Goal: Information Seeking & Learning: Learn about a topic

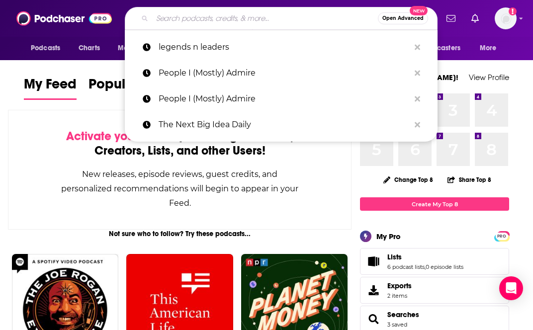
click at [194, 21] on input "Search podcasts, credits, & more..." at bounding box center [265, 18] width 226 height 16
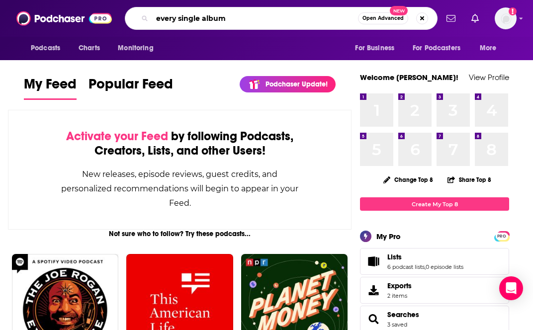
type input "every single album"
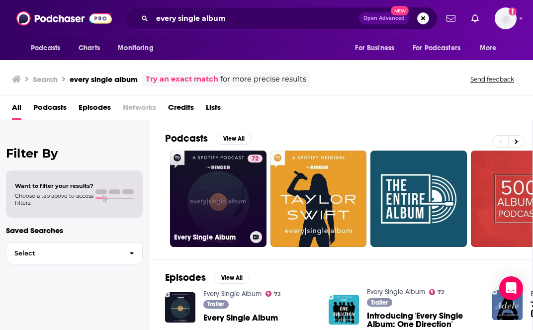
click at [213, 169] on link "72 Every Single Album" at bounding box center [218, 199] width 96 height 96
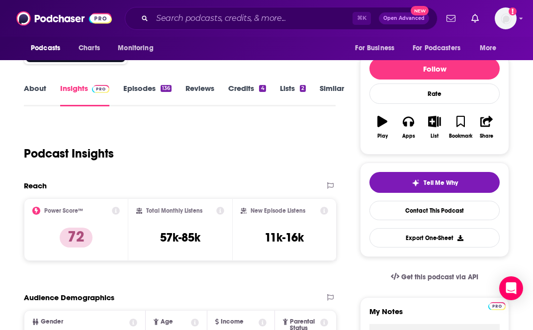
scroll to position [106, 0]
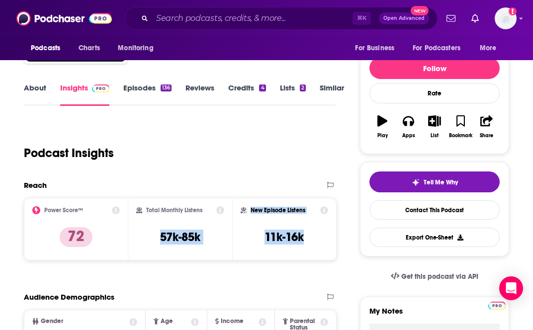
copy div "57k-85k New Episode Listens 11k-16k"
drag, startPoint x: 153, startPoint y: 235, endPoint x: 313, endPoint y: 243, distance: 160.2
click at [313, 243] on div "Power Score™ 72 Total Monthly Listens 57k-85k New Episode Listens 11k-16k" at bounding box center [180, 229] width 313 height 63
click at [313, 243] on div "New Episode Listens 11k-16k" at bounding box center [284, 229] width 87 height 46
copy div "Total Monthly Listens 57k-85k New Episode Listens 11k-16k Export One-Sheet"
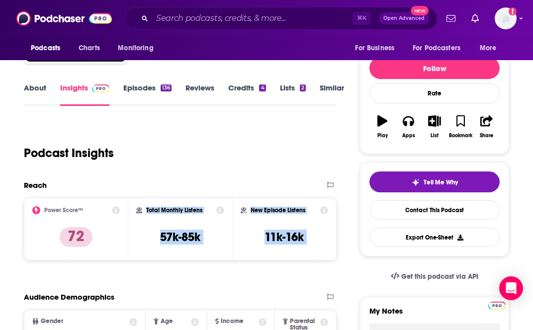
drag, startPoint x: 313, startPoint y: 243, endPoint x: 139, endPoint y: 198, distance: 180.0
click at [139, 198] on div "Power Score™ 72 Total Monthly Listens 57k-85k New Episode Listens 11k-16k" at bounding box center [180, 229] width 313 height 63
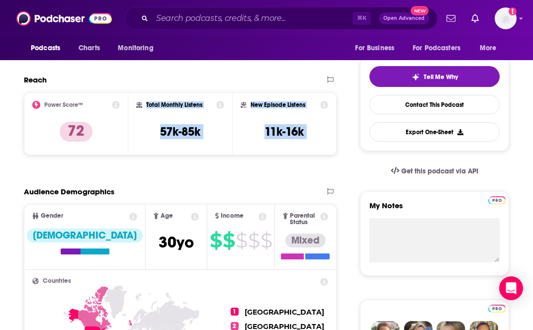
scroll to position [299, 0]
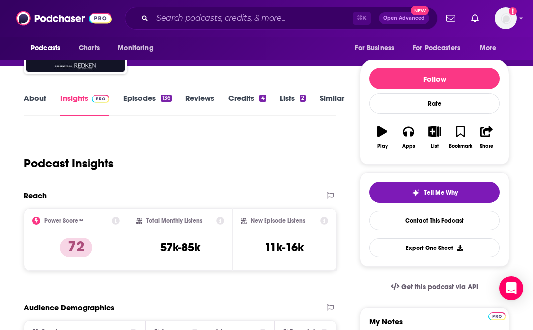
click at [207, 154] on div "Podcast Insights" at bounding box center [176, 157] width 304 height 51
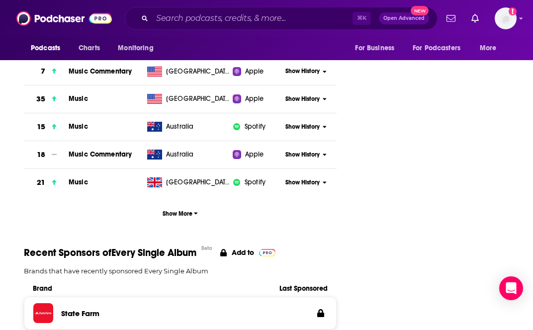
scroll to position [1662, 0]
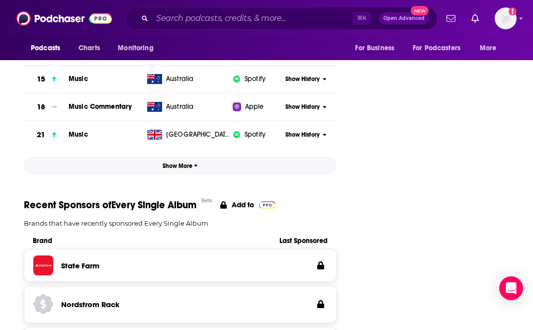
click at [187, 163] on span "Show More" at bounding box center [180, 166] width 35 height 7
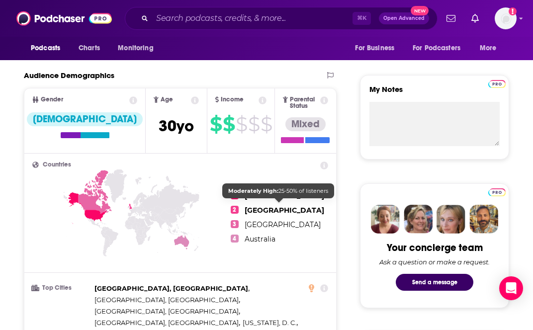
scroll to position [0, 0]
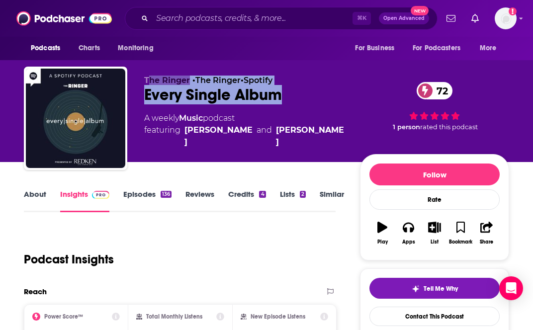
copy div "he Ringer • The Ringer • Spotify Every Single Album"
drag, startPoint x: 298, startPoint y: 92, endPoint x: 148, endPoint y: 79, distance: 151.2
click at [148, 79] on div "The Ringer • The Ringer • Spotify Every Single Album 72 A weekly Music podcast …" at bounding box center [244, 116] width 200 height 80
